Goal: Task Accomplishment & Management: Manage account settings

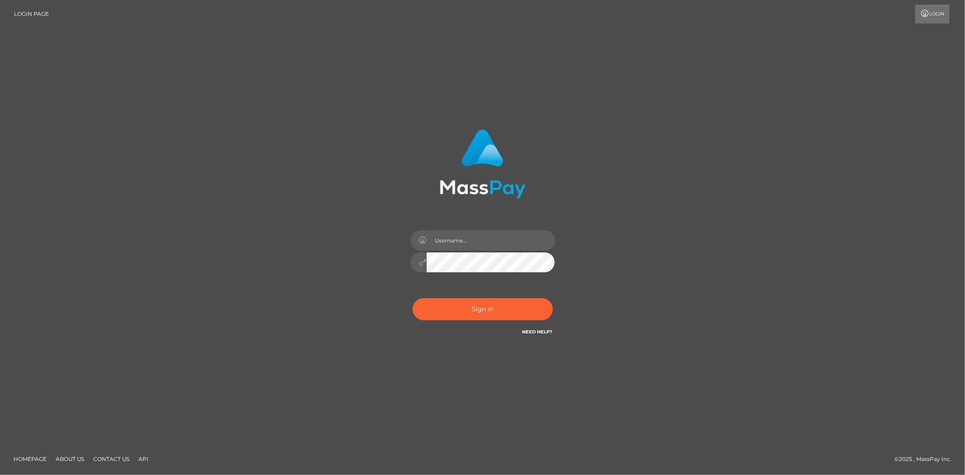
type input "Bern.Spree"
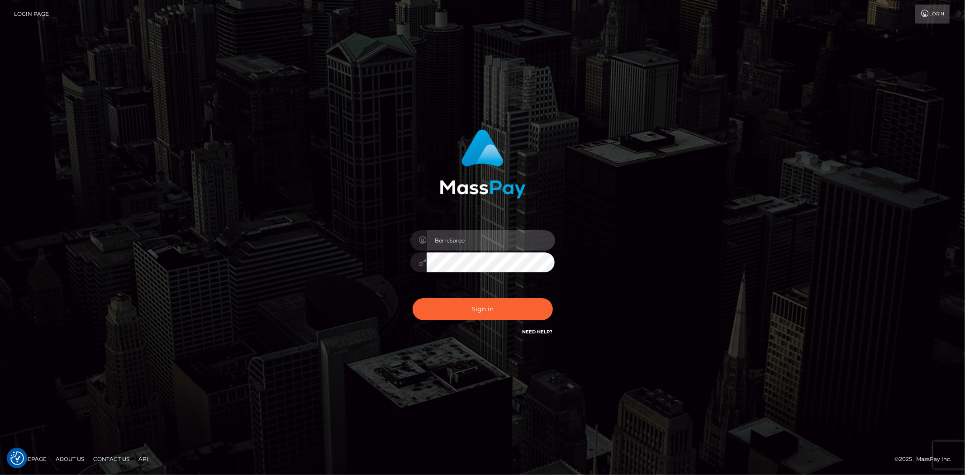
click at [472, 238] on input "Bern.Spree" at bounding box center [491, 240] width 128 height 20
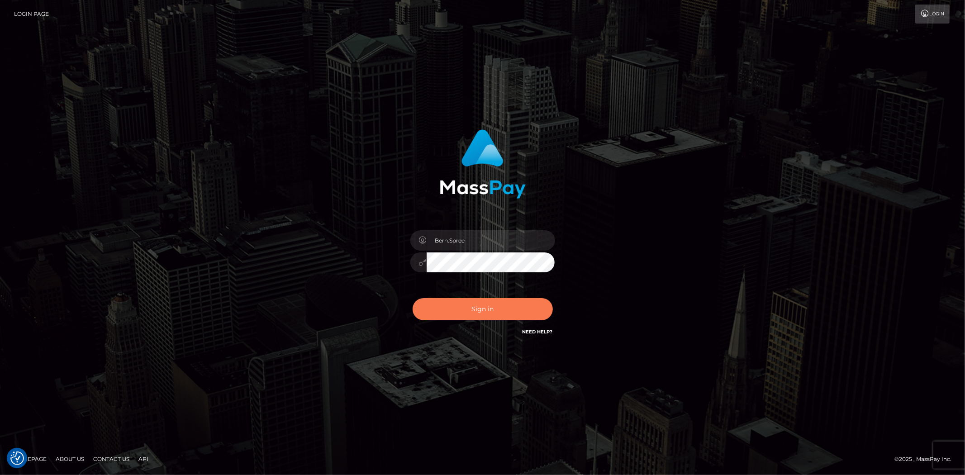
click at [470, 310] on button "Sign in" at bounding box center [483, 309] width 140 height 22
